Goal: Task Accomplishment & Management: Manage account settings

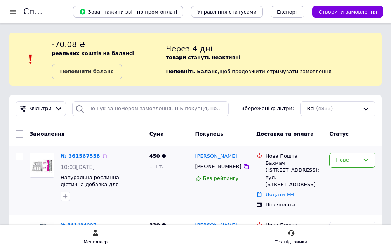
scroll to position [78, 0]
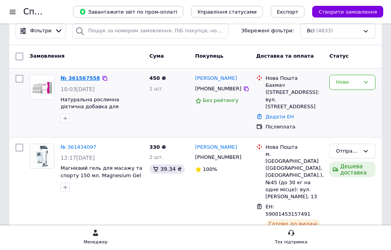
click at [83, 77] on link "№ 361567558" at bounding box center [81, 78] width 40 height 6
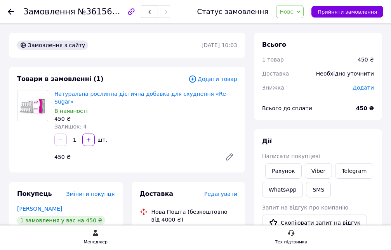
click at [304, 9] on span "Нове" at bounding box center [290, 11] width 28 height 13
click at [146, 132] on div "1   шт." at bounding box center [145, 140] width 189 height 16
click at [227, 152] on icon at bounding box center [229, 156] width 9 height 9
click at [301, 11] on icon at bounding box center [298, 11] width 3 height 3
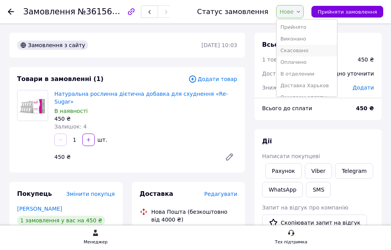
click at [300, 50] on li "Скасовано" at bounding box center [307, 51] width 61 height 12
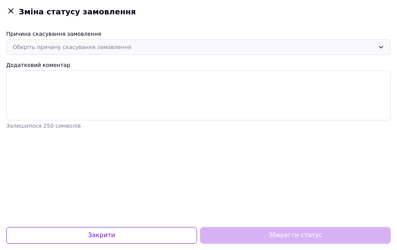
click at [133, 45] on div "Оберіть причину скасування замовлення" at bounding box center [194, 47] width 362 height 9
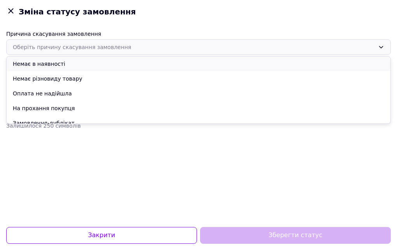
click at [30, 63] on li "Немає в наявності" at bounding box center [199, 63] width 384 height 15
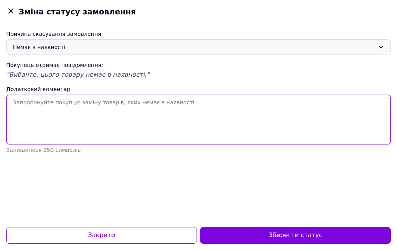
click at [28, 114] on textarea "Додатковий коментар" at bounding box center [198, 119] width 385 height 50
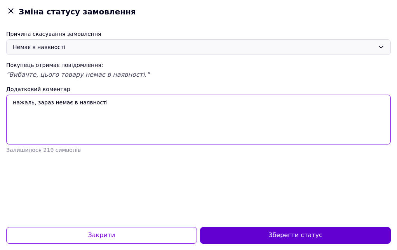
type textarea "нажаль, зараз немає в наявності"
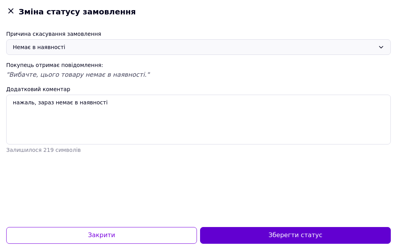
click at [247, 235] on button "Зберегти статус" at bounding box center [295, 235] width 191 height 17
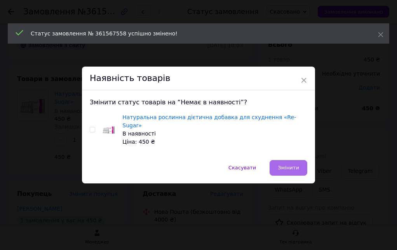
click at [288, 164] on span "Змінити" at bounding box center [288, 167] width 21 height 6
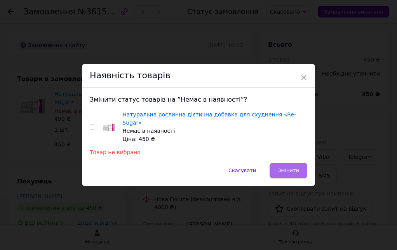
click at [290, 162] on button "Змінити" at bounding box center [289, 170] width 38 height 16
click at [302, 82] on span "×" at bounding box center [304, 77] width 7 height 13
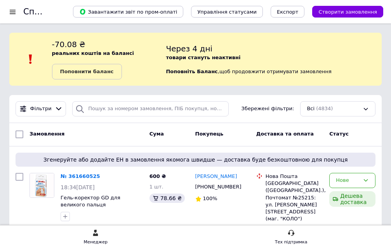
click at [5, 13] on div "Список замовлень Завантажити звіт по пром-оплаті Управління статусами Експорт С…" at bounding box center [195, 11] width 391 height 23
click at [14, 12] on div at bounding box center [13, 11] width 10 height 7
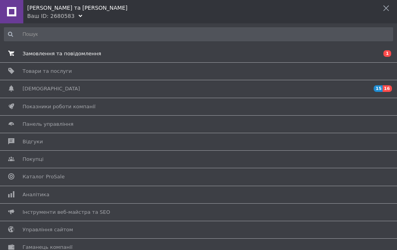
click at [33, 54] on span "Замовлення та повідомлення" at bounding box center [62, 53] width 79 height 7
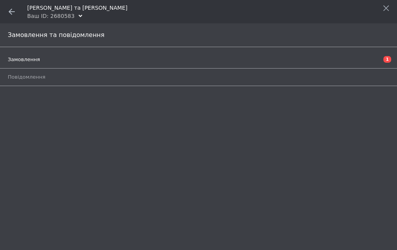
click at [25, 59] on span "Замовлення" at bounding box center [24, 59] width 32 height 7
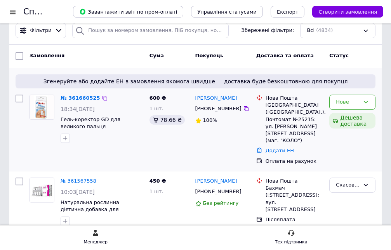
scroll to position [78, 0]
click at [79, 95] on link "№ 361660525" at bounding box center [81, 98] width 40 height 6
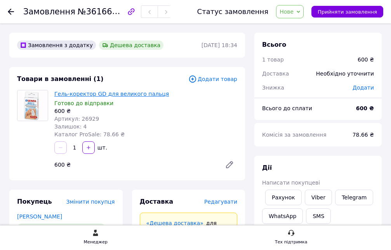
click at [86, 92] on link "Гель-коректор GD для великого пальця" at bounding box center [111, 94] width 115 height 6
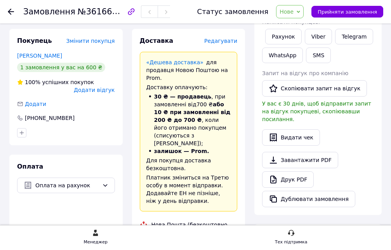
scroll to position [156, 0]
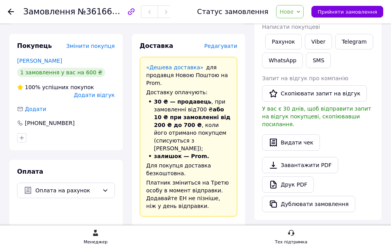
click at [304, 9] on span "Нове" at bounding box center [290, 11] width 28 height 13
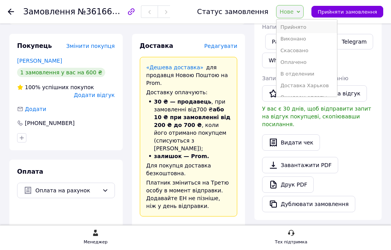
click at [304, 27] on li "Прийнято" at bounding box center [307, 27] width 61 height 12
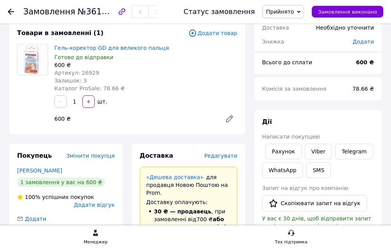
scroll to position [39, 0]
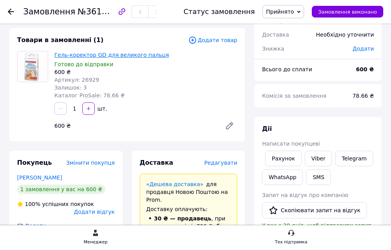
click at [105, 56] on link "Гель-коректор GD для великого пальця" at bounding box center [111, 55] width 115 height 6
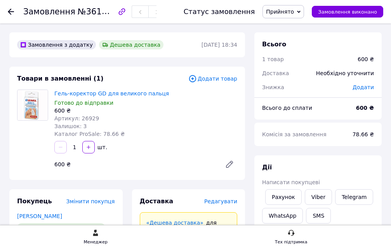
scroll to position [0, 0]
click at [11, 13] on icon at bounding box center [11, 12] width 6 height 6
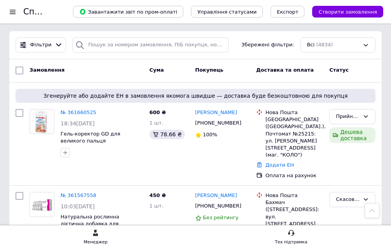
scroll to position [39, 0]
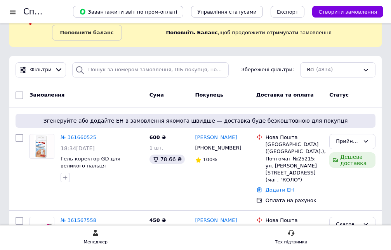
click at [67, 31] on b "Поповнити баланс" at bounding box center [87, 33] width 54 height 6
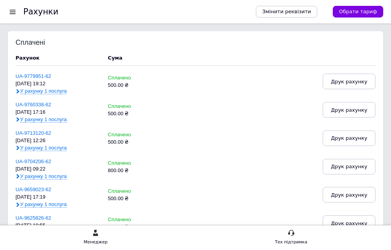
click at [11, 12] on div at bounding box center [13, 11] width 10 height 7
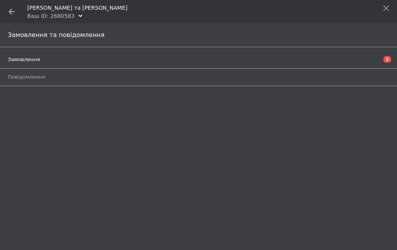
click at [27, 60] on span "Замовлення" at bounding box center [24, 59] width 32 height 7
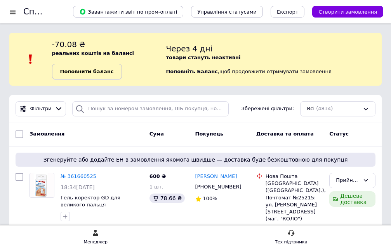
click at [73, 70] on b "Поповнити баланс" at bounding box center [87, 71] width 54 height 6
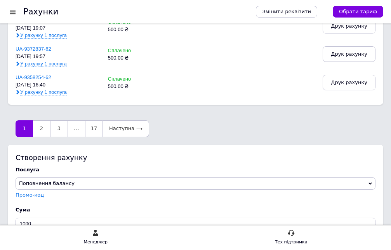
scroll to position [661, 0]
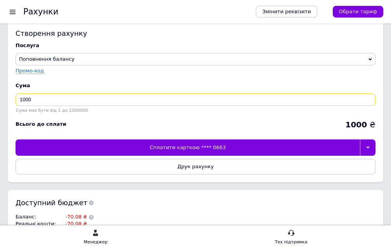
click at [40, 97] on input "1000" at bounding box center [196, 99] width 360 height 12
type input "1"
type input "500"
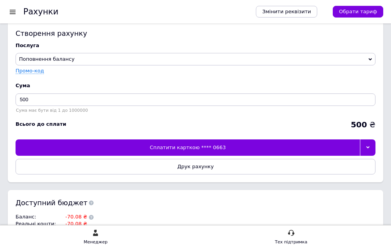
click at [183, 147] on div "Сплатити карткою **** 0663" at bounding box center [188, 147] width 345 height 16
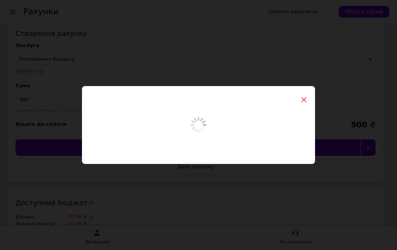
click at [303, 101] on span "×" at bounding box center [304, 99] width 7 height 13
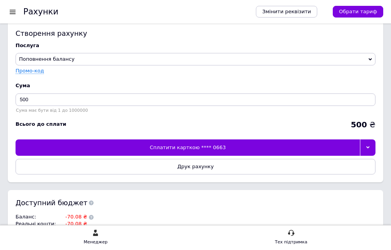
click at [15, 11] on div at bounding box center [13, 11] width 10 height 7
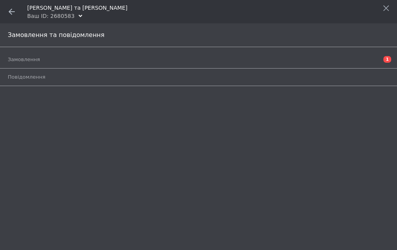
click at [10, 12] on use at bounding box center [12, 12] width 6 height 6
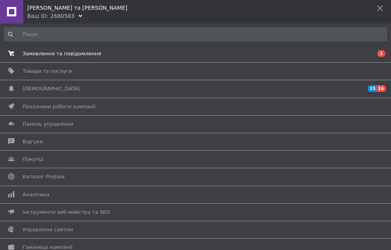
click at [26, 51] on span "Замовлення та повідомлення" at bounding box center [62, 53] width 79 height 7
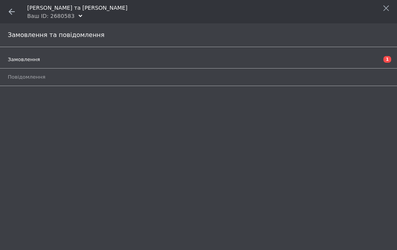
click at [26, 60] on span "Замовлення" at bounding box center [24, 59] width 32 height 7
